Goal: Transaction & Acquisition: Purchase product/service

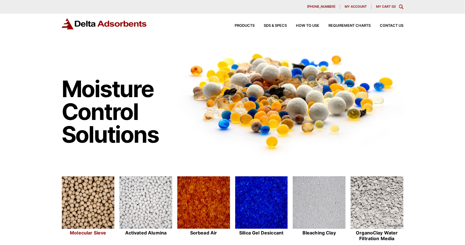
click at [87, 220] on img at bounding box center [88, 203] width 53 height 53
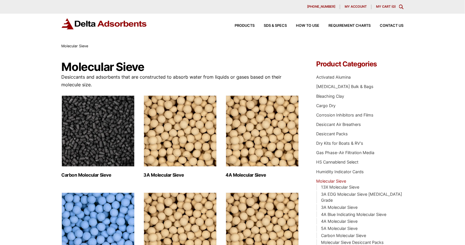
click at [104, 114] on img "Visit product category Carbon Molecular Sieve" at bounding box center [98, 131] width 73 height 71
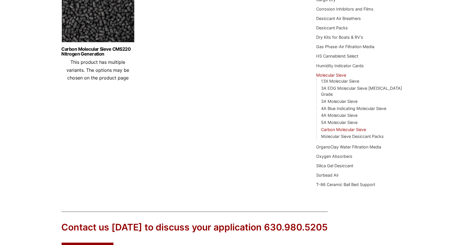
scroll to position [41, 0]
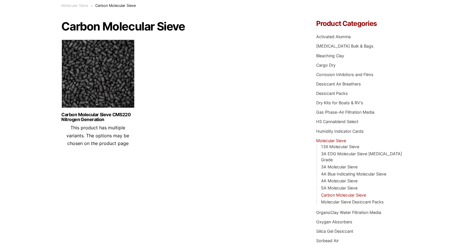
click at [99, 85] on img at bounding box center [98, 75] width 73 height 71
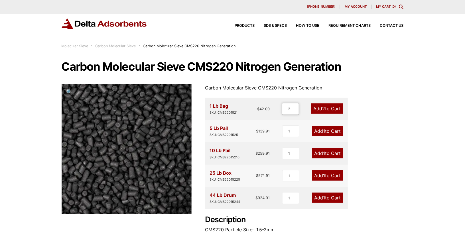
type input "2"
click at [294, 107] on input "2" at bounding box center [290, 109] width 17 height 12
